Goal: Information Seeking & Learning: Learn about a topic

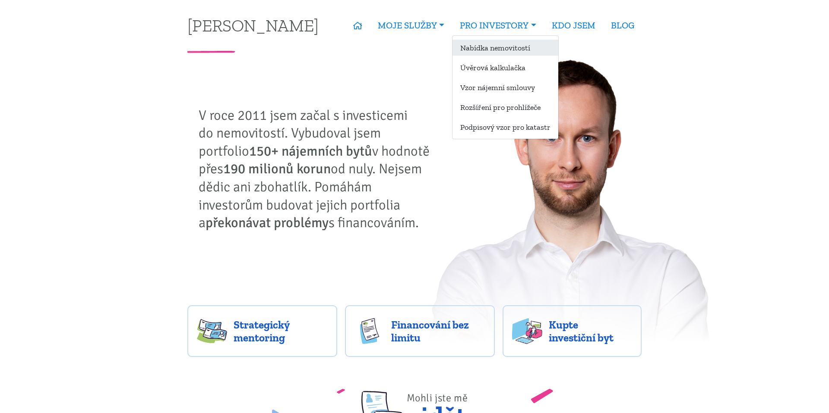
click at [496, 53] on link "Nabídka nemovitostí" at bounding box center [505, 48] width 106 height 16
